Goal: Find specific page/section: Find specific page/section

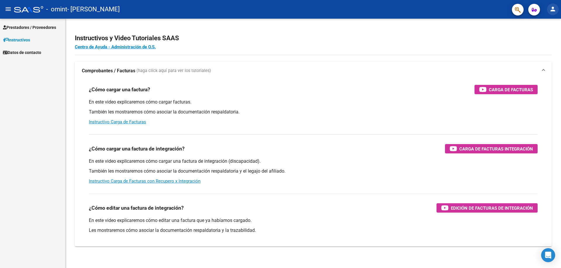
click at [550, 12] on mat-icon "person" at bounding box center [552, 9] width 7 height 7
click at [538, 43] on button "exit_to_app Salir" at bounding box center [541, 39] width 36 height 14
click at [30, 29] on span "Prestadores / Proveedores" at bounding box center [29, 27] width 53 height 6
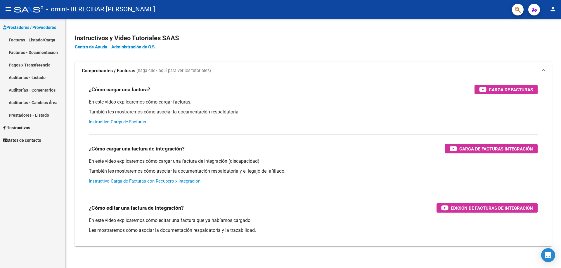
click at [51, 39] on link "Facturas - Listado/Carga" at bounding box center [32, 40] width 65 height 13
